Goal: Task Accomplishment & Management: Manage account settings

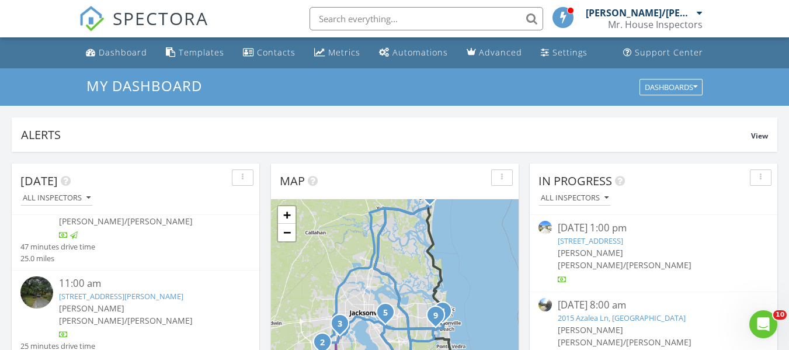
scroll to position [350, 0]
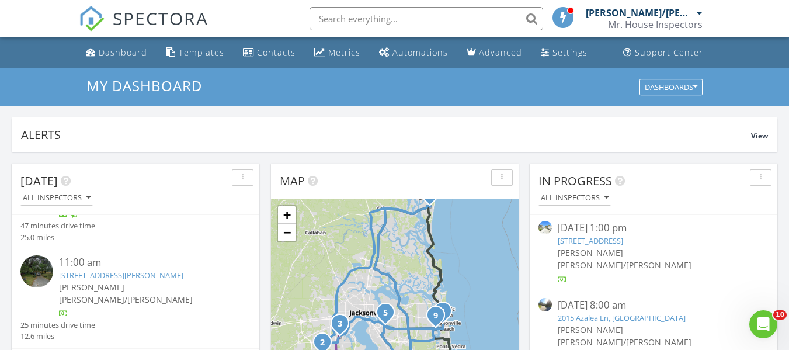
click at [97, 270] on link "[STREET_ADDRESS][PERSON_NAME]" at bounding box center [121, 275] width 124 height 11
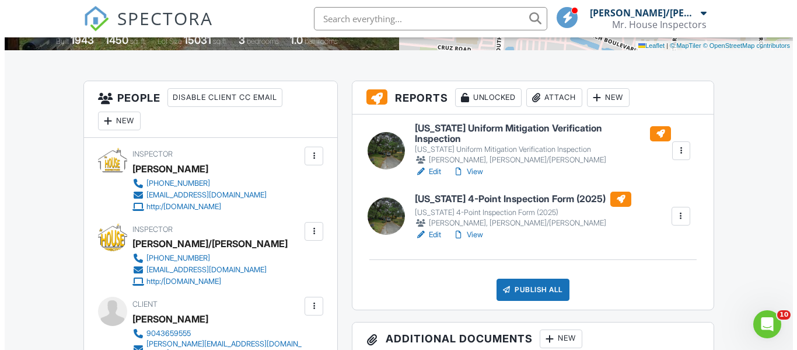
scroll to position [292, 0]
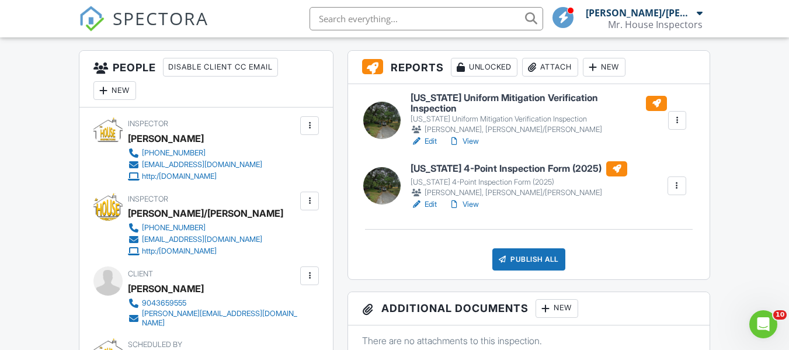
click at [524, 252] on div "Publish All" at bounding box center [528, 259] width 73 height 22
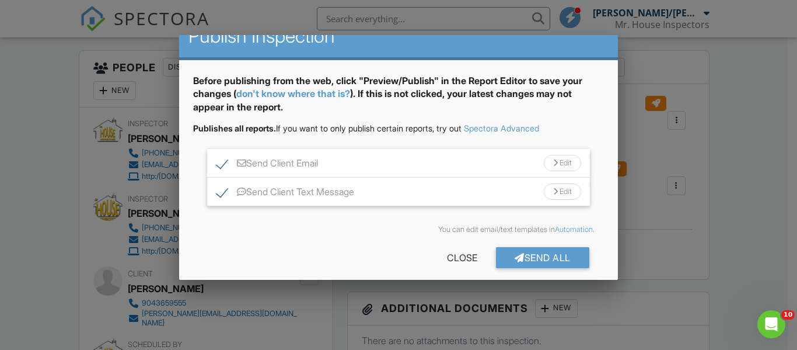
scroll to position [30, 0]
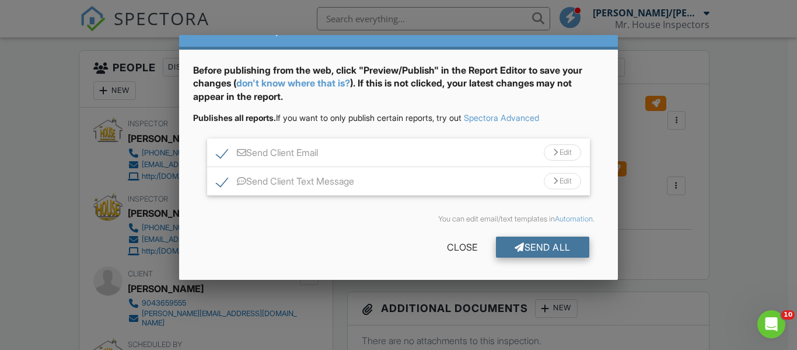
click at [527, 242] on div "Send All" at bounding box center [542, 246] width 93 height 21
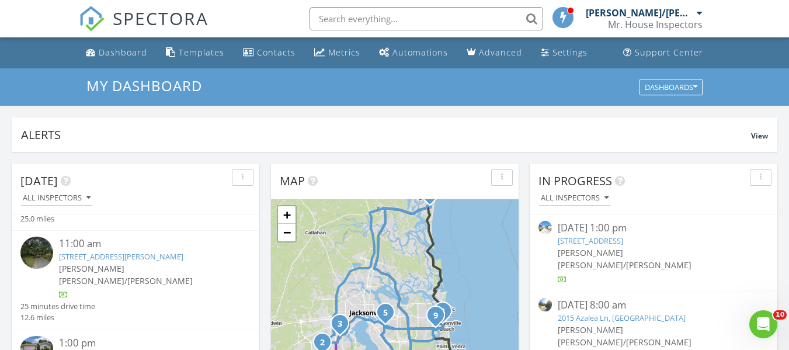
scroll to position [467, 0]
click at [118, 349] on link "285 River Run Blvd, Nocatee, FL 32081" at bounding box center [91, 356] width 65 height 11
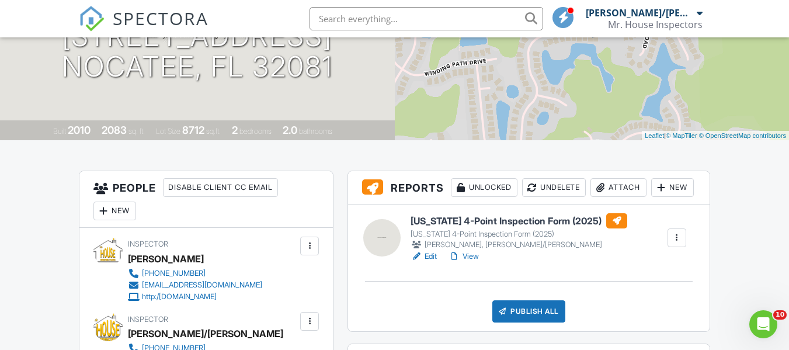
scroll to position [175, 0]
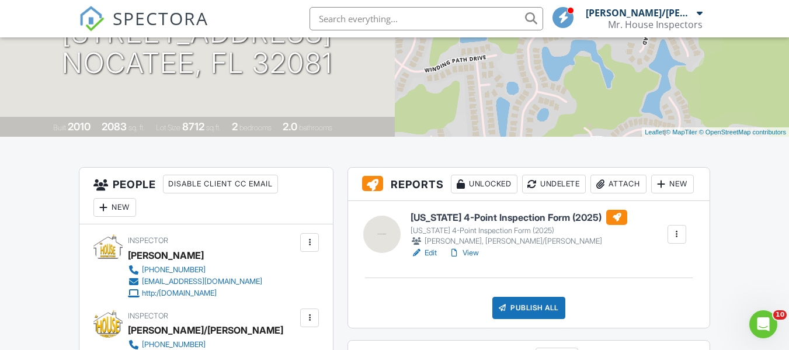
click at [466, 225] on h6 "[US_STATE] 4-Point Inspection Form (2025)" at bounding box center [518, 217] width 217 height 15
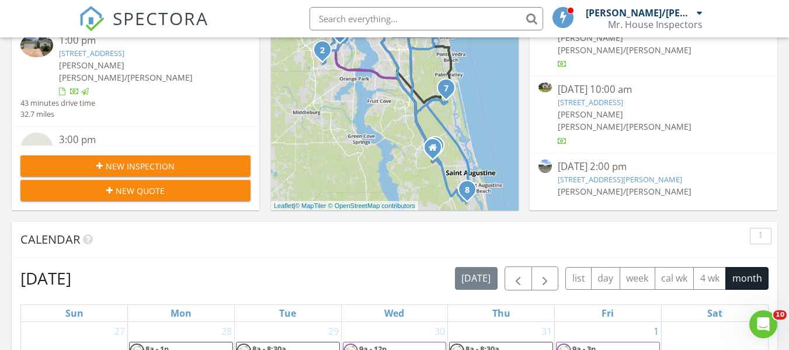
scroll to position [409, 0]
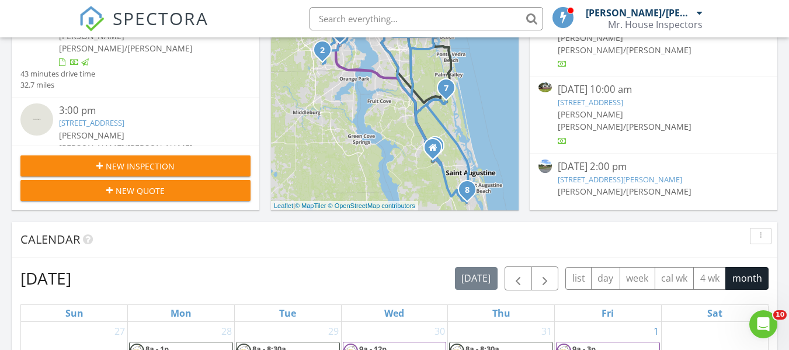
click at [114, 117] on link "[STREET_ADDRESS]" at bounding box center [91, 122] width 65 height 11
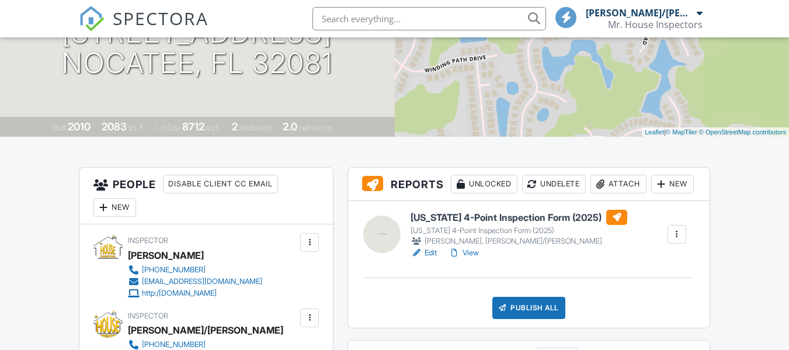
click at [436, 225] on h6 "[US_STATE] 4-Point Inspection Form (2025)" at bounding box center [518, 217] width 217 height 15
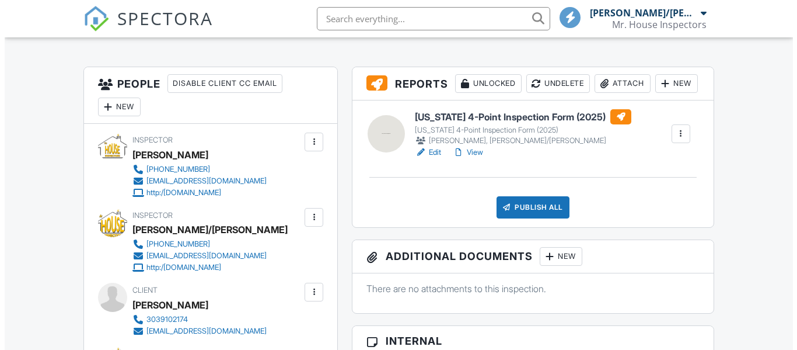
scroll to position [292, 0]
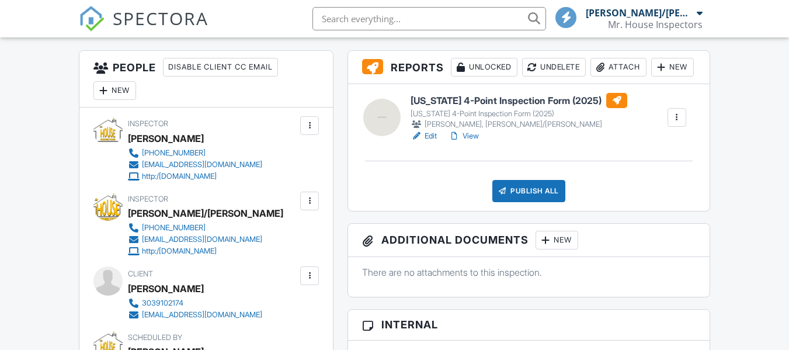
click at [514, 202] on div "Publish All" at bounding box center [528, 191] width 73 height 22
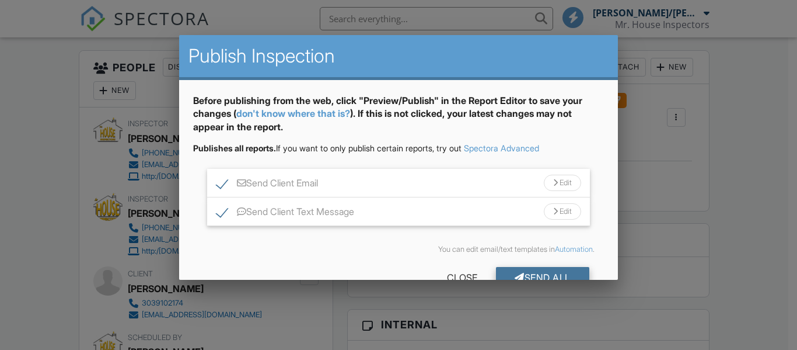
click at [511, 271] on div "Send All" at bounding box center [542, 277] width 93 height 21
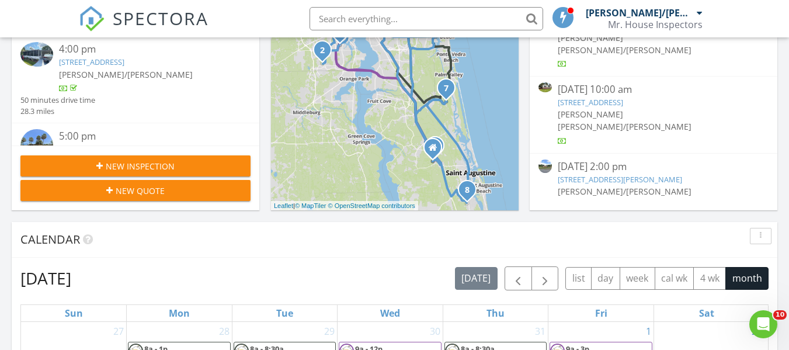
scroll to position [570, 0]
click at [107, 142] on link "3347 Royal Palm Dr, Jacksonville, FL 32250" at bounding box center [91, 147] width 65 height 11
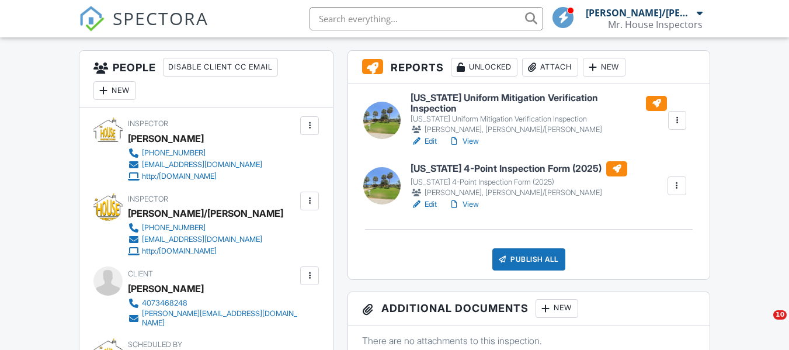
click at [439, 97] on h6 "[US_STATE] Uniform Mitigation Verification Inspection" at bounding box center [538, 103] width 256 height 20
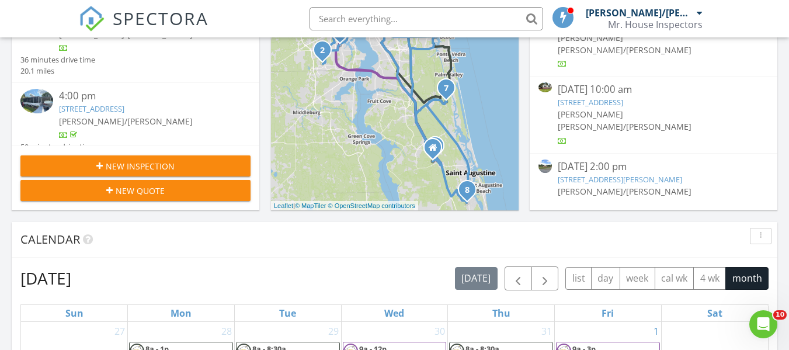
scroll to position [570, 0]
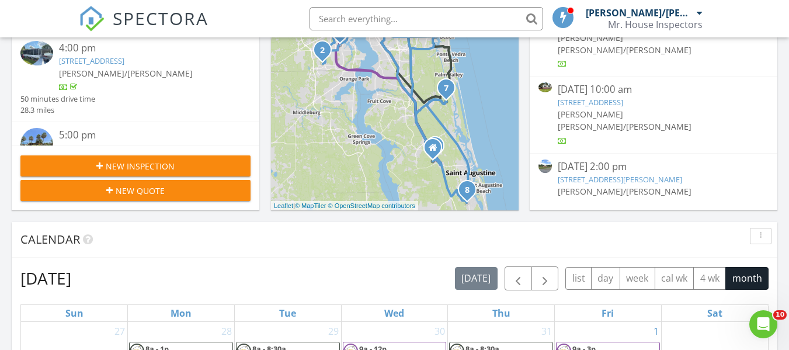
click at [109, 142] on link "3347 Royal Palm Dr, Jacksonville, FL 32250" at bounding box center [91, 147] width 65 height 11
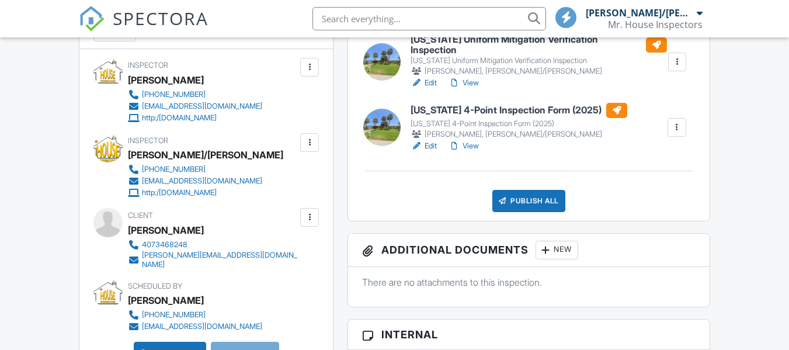
scroll to position [292, 0]
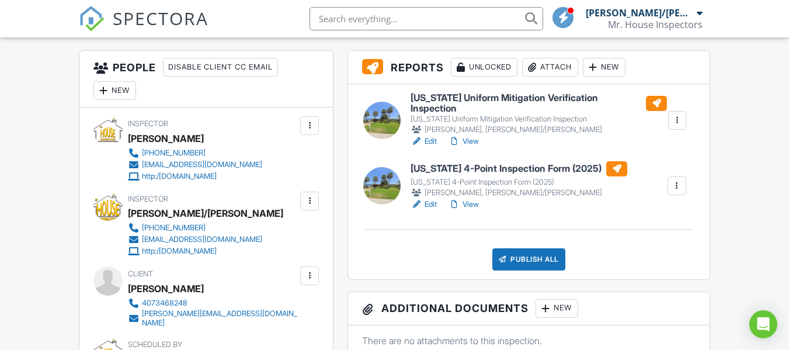
click at [427, 163] on h6 "[US_STATE] 4-Point Inspection Form (2025)" at bounding box center [518, 168] width 217 height 15
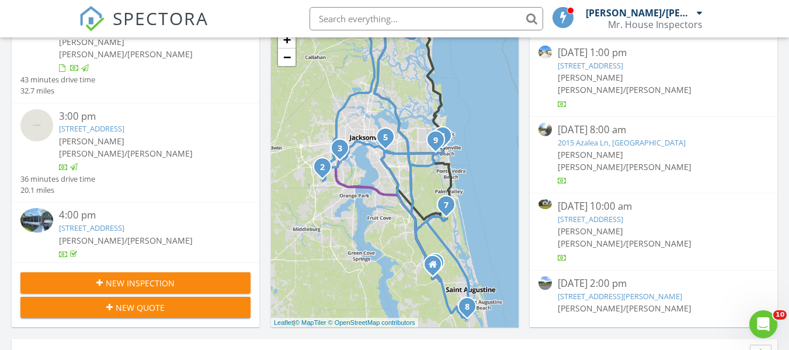
scroll to position [570, 0]
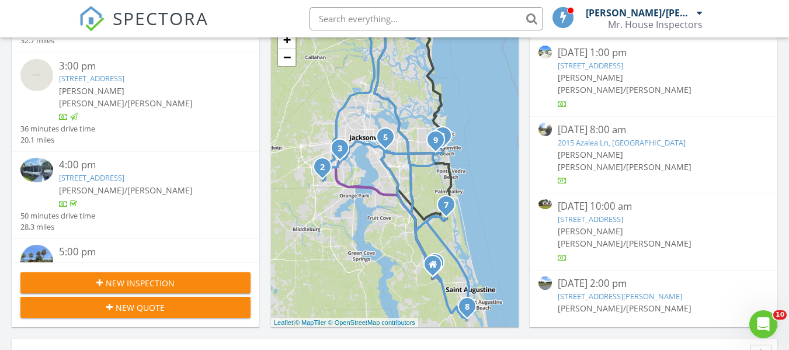
click at [102, 259] on link "3347 Royal Palm Dr, Jacksonville, FL 32250" at bounding box center [91, 264] width 65 height 11
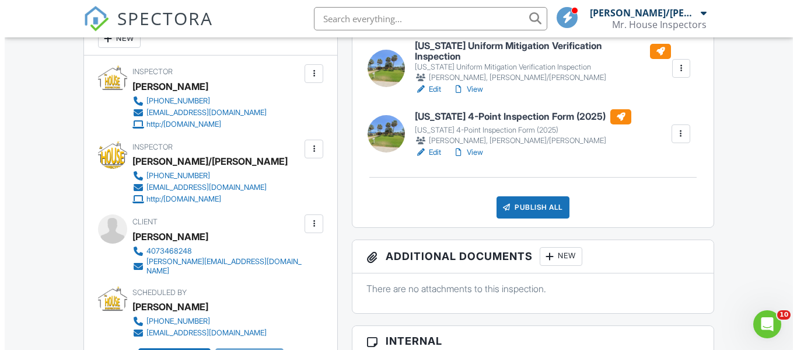
scroll to position [350, 0]
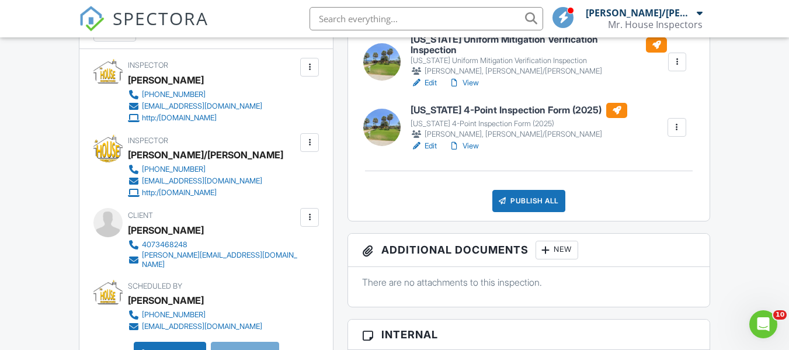
click at [516, 191] on div "Publish All" at bounding box center [528, 201] width 73 height 22
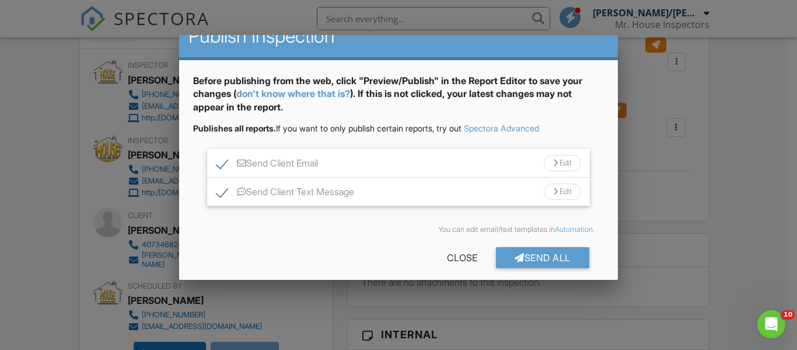
scroll to position [30, 0]
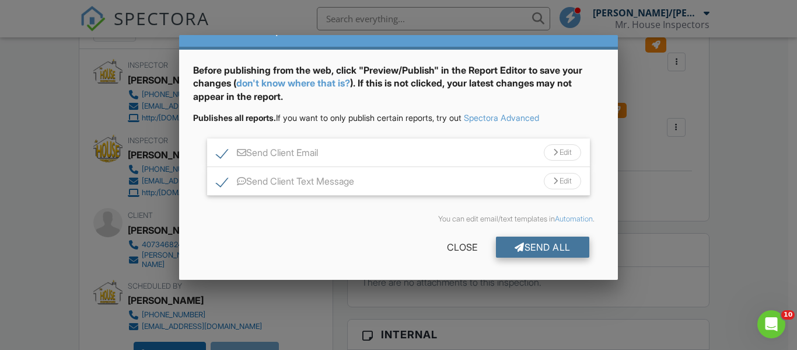
click at [526, 246] on div "Send All" at bounding box center [542, 246] width 93 height 21
